Goal: Go to known website: Access a specific website the user already knows

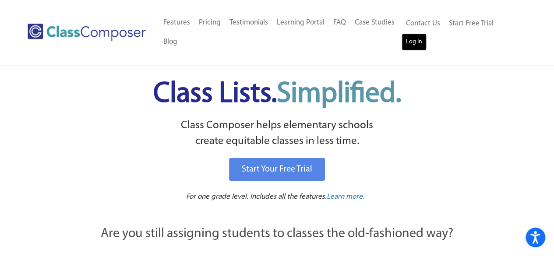
click at [417, 42] on link "Log In" at bounding box center [414, 42] width 25 height 18
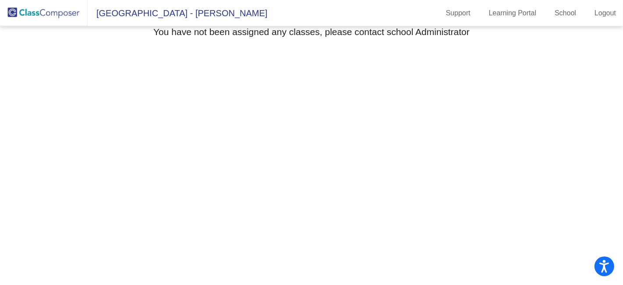
click at [576, 5] on mat-toolbar "[GEOGRAPHIC_DATA] - [PERSON_NAME] Support Learning Portal School Logout" at bounding box center [311, 13] width 623 height 26
click at [571, 11] on link "School" at bounding box center [565, 13] width 35 height 14
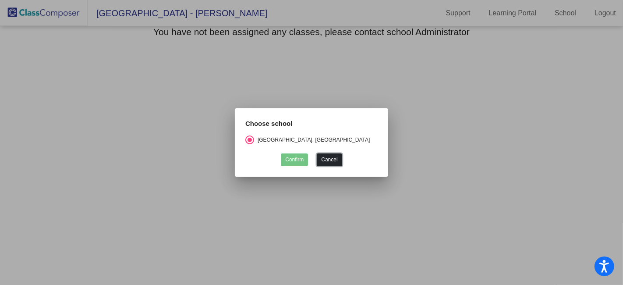
click at [331, 156] on button "Cancel" at bounding box center [329, 159] width 25 height 13
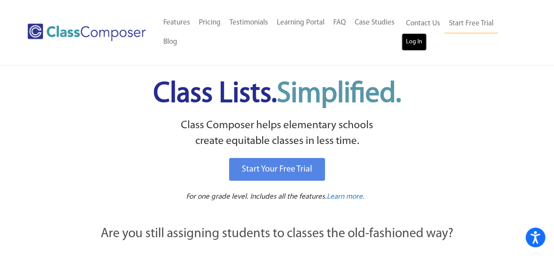
click at [418, 45] on link "Log In" at bounding box center [414, 42] width 25 height 18
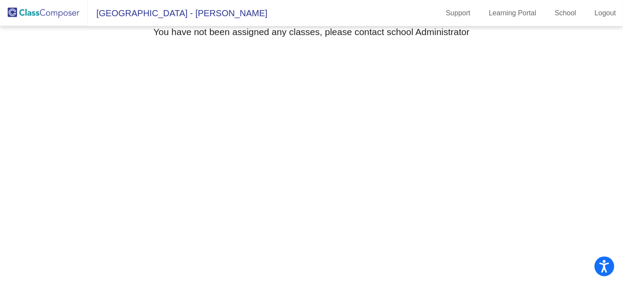
click at [152, 16] on span "Hill Elementary - Emily" at bounding box center [178, 13] width 180 height 14
click at [68, 11] on img at bounding box center [44, 13] width 88 height 26
click at [16, 13] on img at bounding box center [44, 13] width 88 height 26
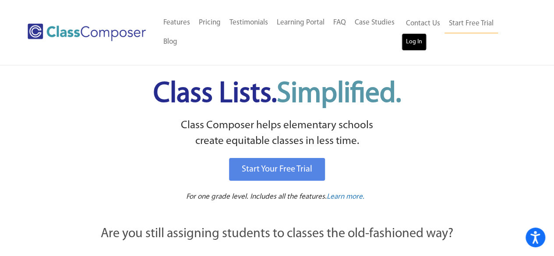
click at [416, 42] on link "Log In" at bounding box center [414, 42] width 25 height 18
